Goal: Information Seeking & Learning: Learn about a topic

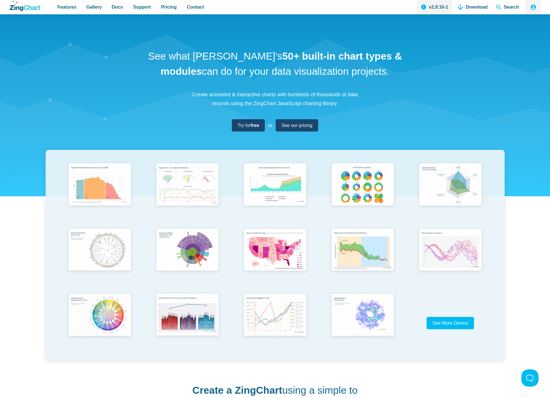
click at [174, 6] on nav "Features Gallery Browse by Chart Type Browse by Features Browse by Use Case Doc…" at bounding box center [130, 7] width 157 height 14
click at [161, 8] on span "Pricing" at bounding box center [168, 7] width 15 height 8
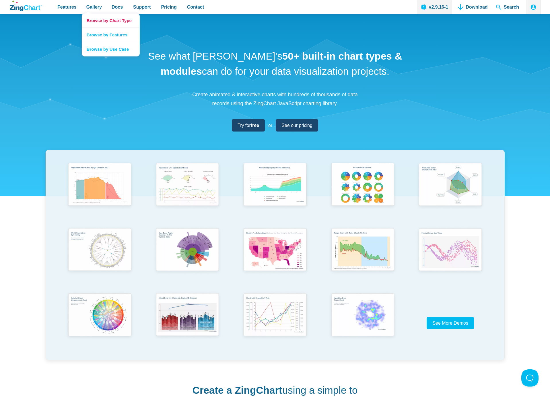
click at [105, 21] on link "Browse by Chart Type" at bounding box center [110, 20] width 57 height 14
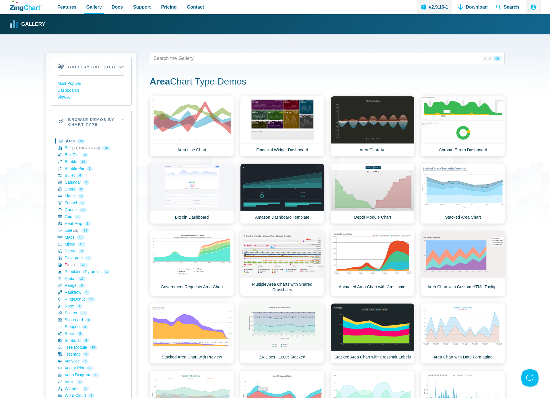
click at [69, 264] on link "Pie (3D) 34" at bounding box center [91, 265] width 66 height 7
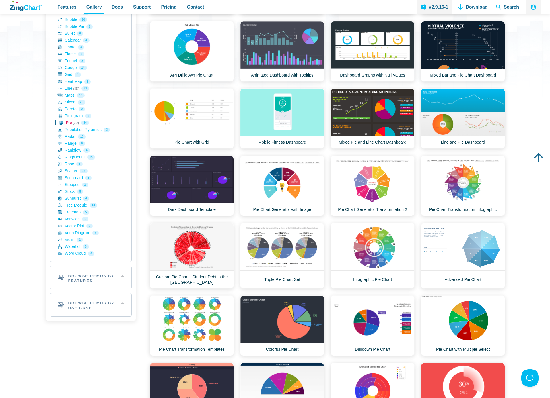
scroll to position [172, 0]
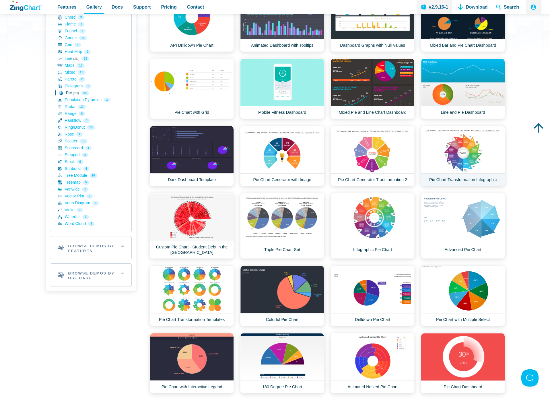
click at [458, 165] on link "Pie Chart Transformation Infographic" at bounding box center [463, 156] width 84 height 60
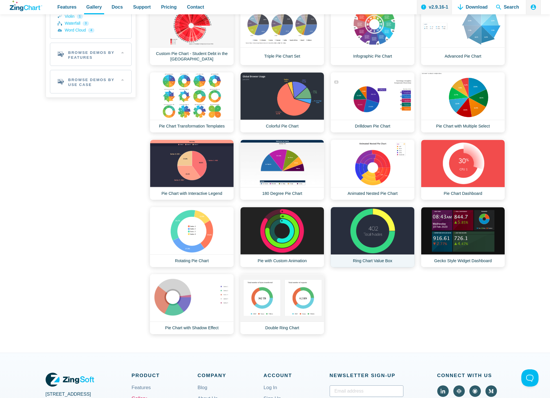
scroll to position [373, 0]
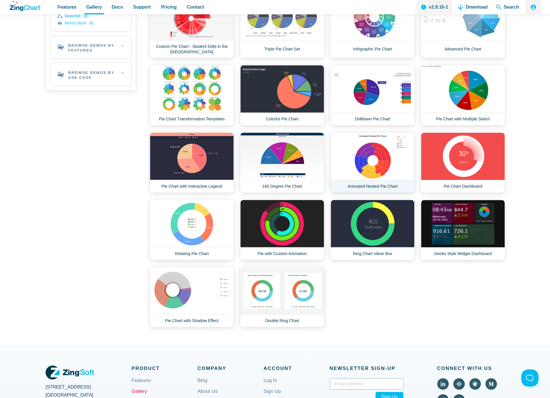
click at [379, 175] on link "Animated Nested Pie Chart" at bounding box center [372, 162] width 84 height 60
click at [204, 103] on link "Pie Chart Transformation Templates" at bounding box center [192, 95] width 84 height 60
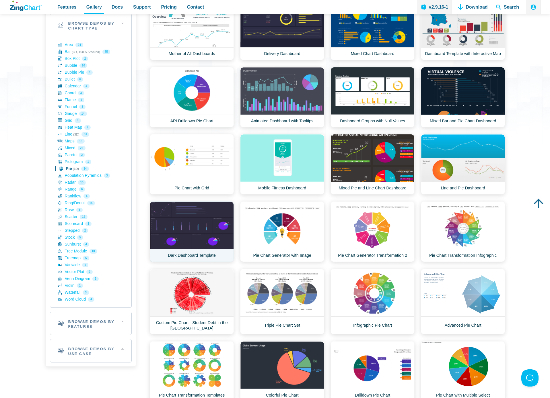
scroll to position [86, 0]
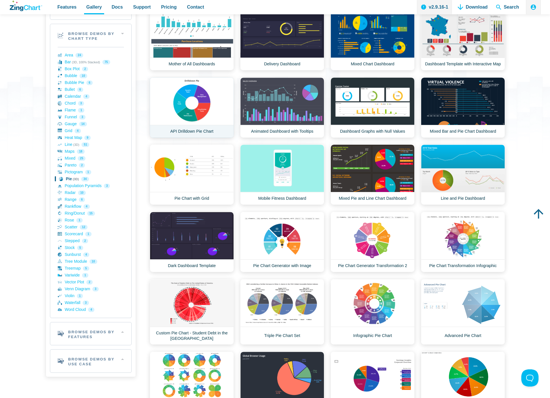
click at [186, 105] on link "API Drilldown Pie Chart" at bounding box center [192, 107] width 84 height 60
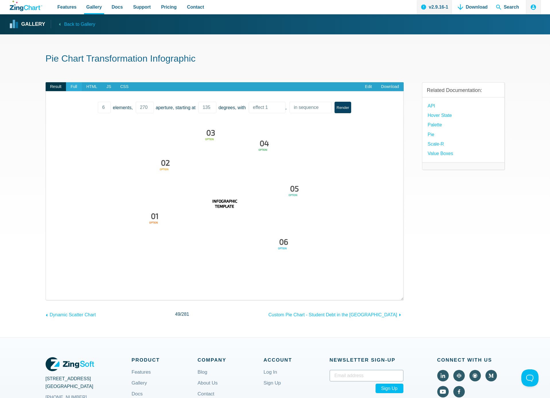
click at [76, 87] on span "Full" at bounding box center [74, 86] width 16 height 9
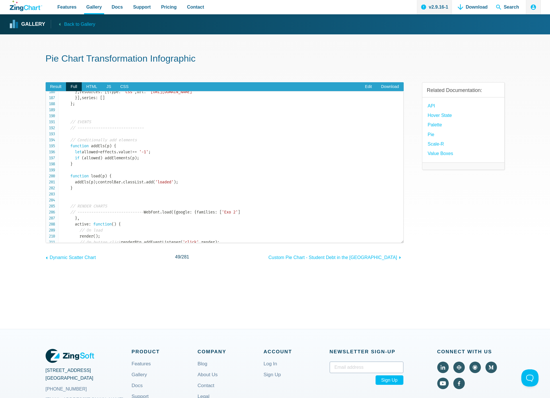
scroll to position [1118, 0]
click at [96, 90] on span "HTML" at bounding box center [92, 86] width 20 height 9
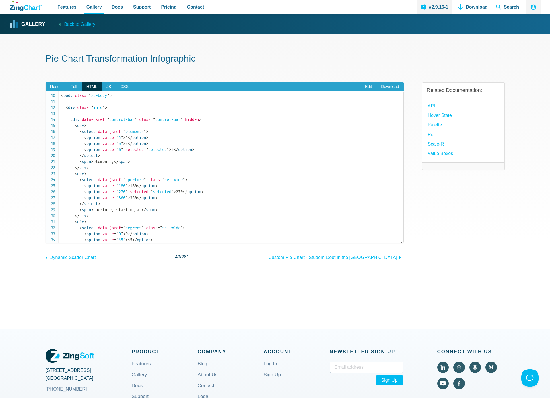
scroll to position [0, 0]
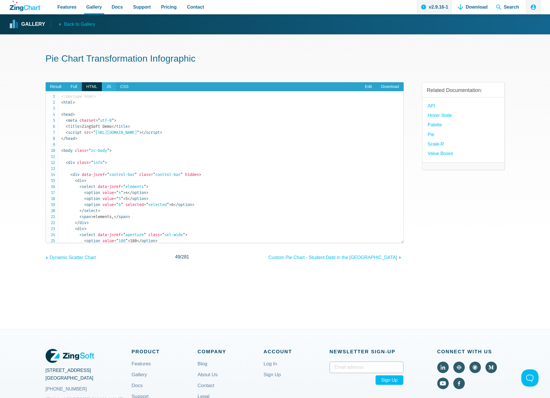
click at [108, 87] on span "JS" at bounding box center [109, 86] width 14 height 9
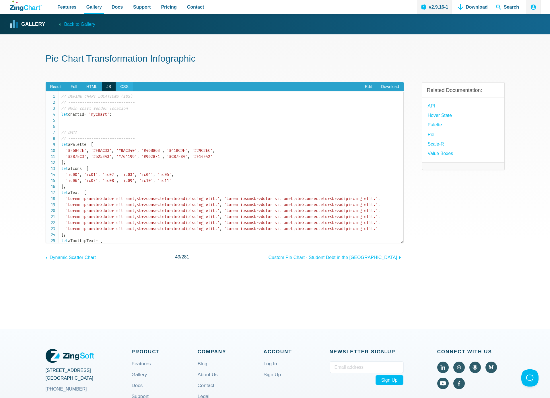
click at [123, 88] on span "CSS" at bounding box center [124, 86] width 17 height 9
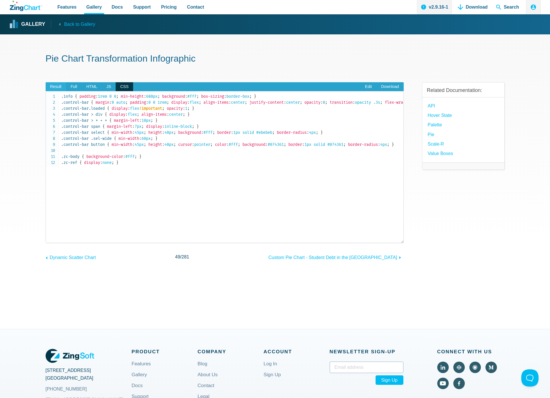
click at [60, 87] on span "Result" at bounding box center [56, 86] width 21 height 9
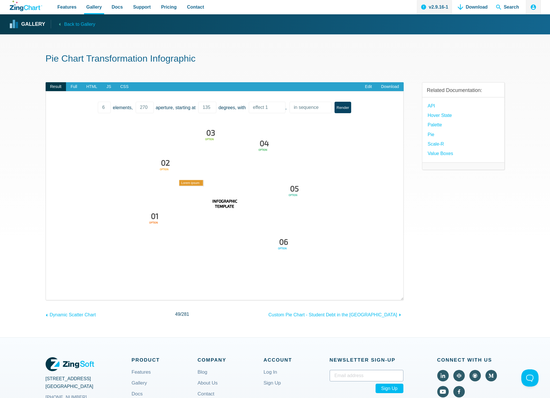
click at [52, 290] on area "App Content" at bounding box center [52, 290] width 0 height 0
drag, startPoint x: 190, startPoint y: 191, endPoint x: 147, endPoint y: 181, distance: 44.4
click at [147, 181] on div "Lorem ipsum dolor sit amet, consectetur adipiscing elit. 01   OPTION Lorem ipsu…" at bounding box center [225, 204] width 346 height 172
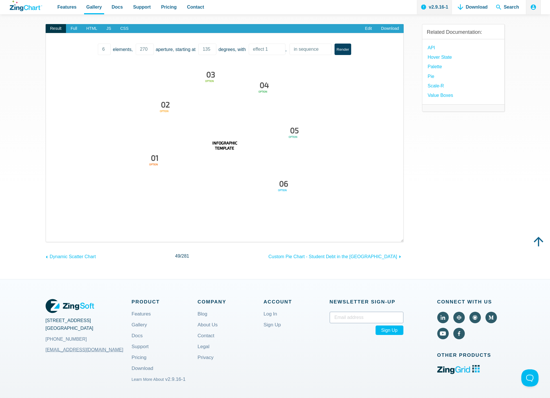
scroll to position [115, 0]
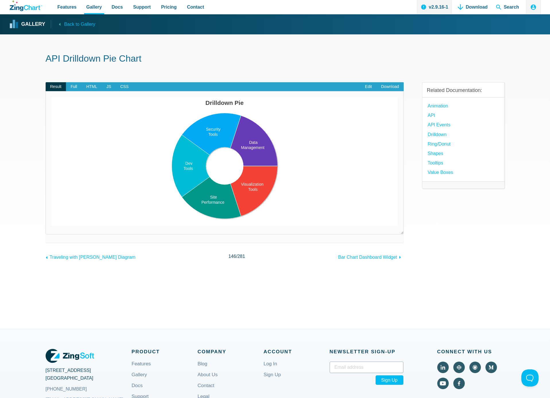
click at [52, 226] on area "App Content" at bounding box center [52, 226] width 0 height 0
